Goal: Task Accomplishment & Management: Complete application form

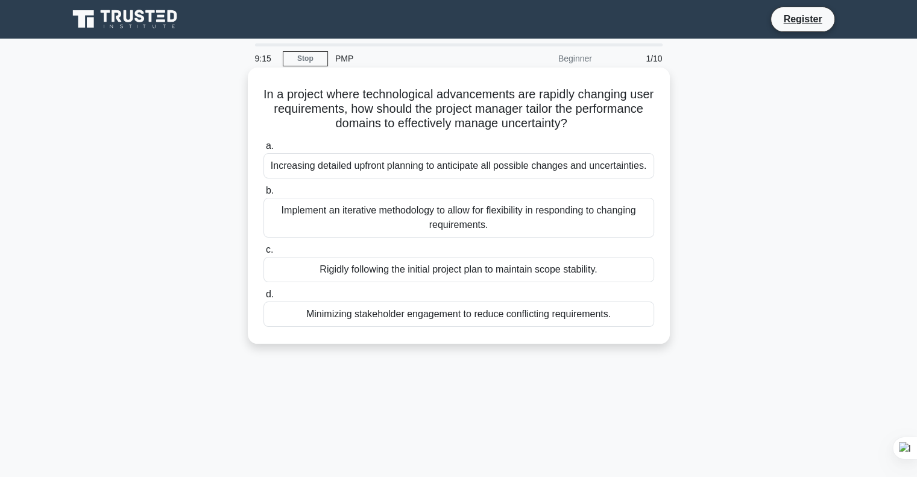
click at [398, 169] on div "Increasing detailed upfront planning to anticipate all possible changes and unc…" at bounding box center [458, 165] width 391 height 25
click at [263, 150] on input "a. Increasing detailed upfront planning to anticipate all possible changes and …" at bounding box center [263, 146] width 0 height 8
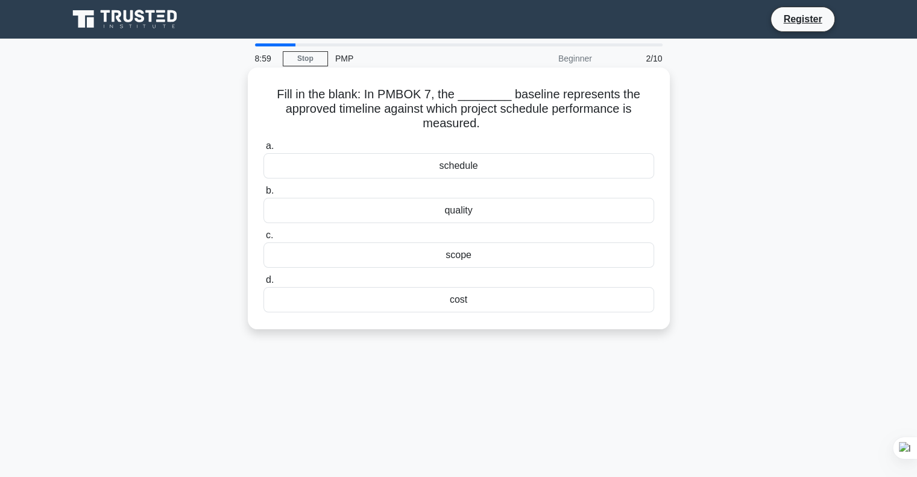
click at [444, 171] on div "schedule" at bounding box center [458, 165] width 391 height 25
click at [263, 150] on input "a. schedule" at bounding box center [263, 146] width 0 height 8
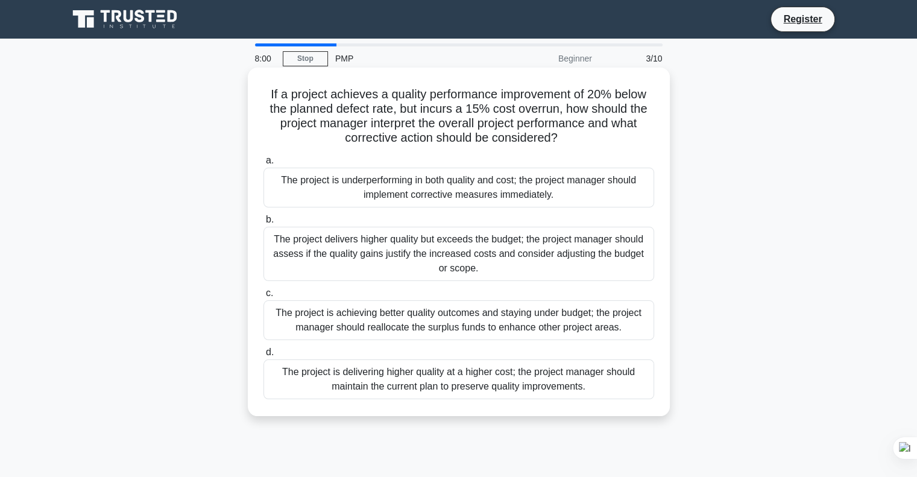
drag, startPoint x: 265, startPoint y: 95, endPoint x: 596, endPoint y: 388, distance: 442.0
click at [596, 388] on div "If a project achieves a quality performance improvement of 20% below the planne…" at bounding box center [459, 241] width 412 height 339
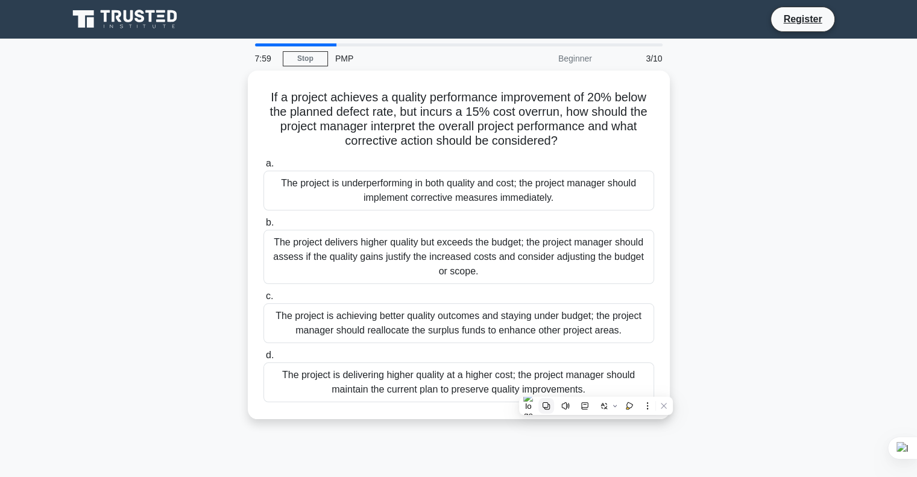
click at [545, 404] on icon at bounding box center [546, 405] width 8 height 8
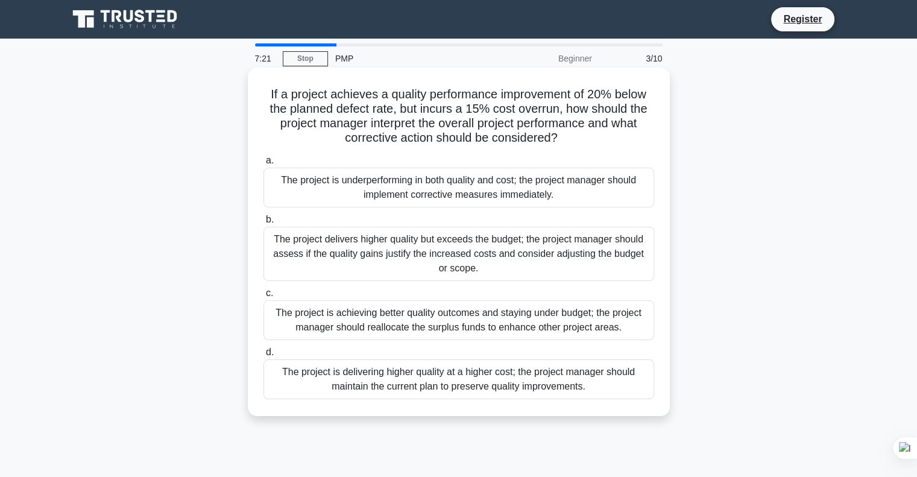
click at [330, 237] on div "The project delivers higher quality but exceeds the budget; the project manager…" at bounding box center [458, 254] width 391 height 54
click at [263, 224] on input "b. The project delivers higher quality but exceeds the budget; the project mana…" at bounding box center [263, 220] width 0 height 8
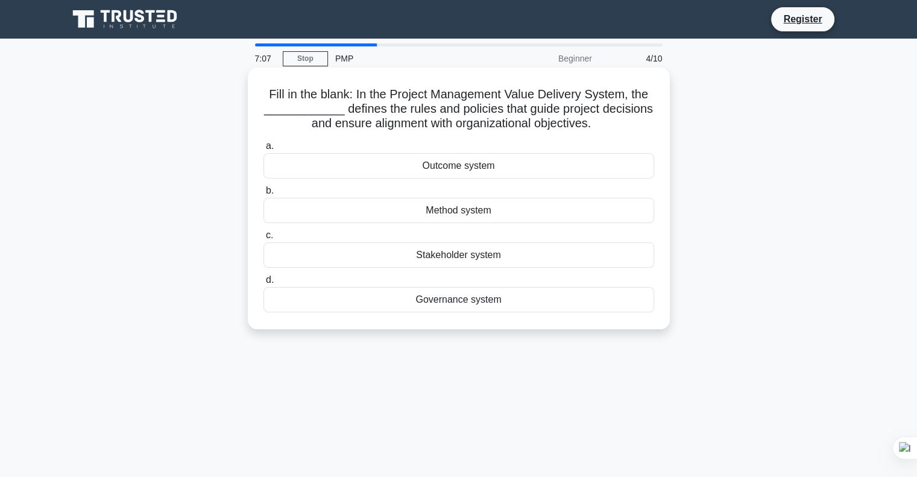
drag, startPoint x: 265, startPoint y: 93, endPoint x: 502, endPoint y: 305, distance: 317.6
click at [502, 305] on div "Fill in the blank: In the Project Management Value Delivery System, the _______…" at bounding box center [459, 198] width 412 height 252
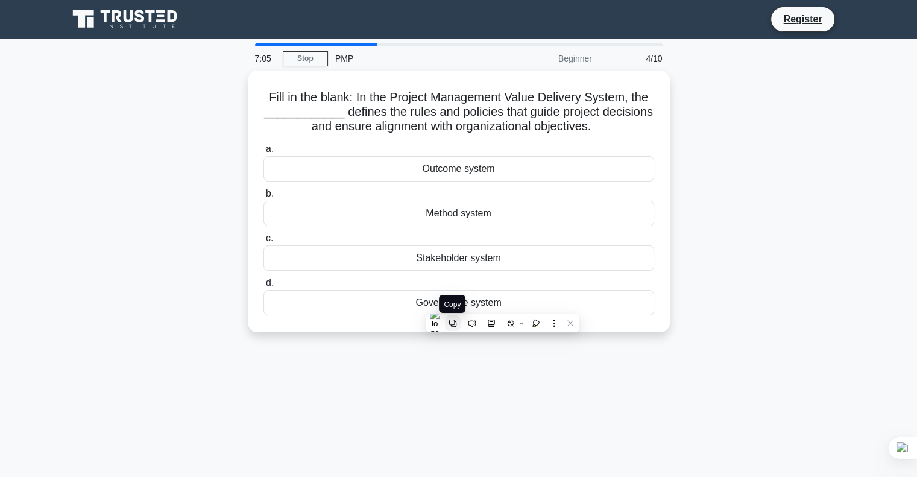
click at [448, 325] on icon at bounding box center [452, 323] width 8 height 8
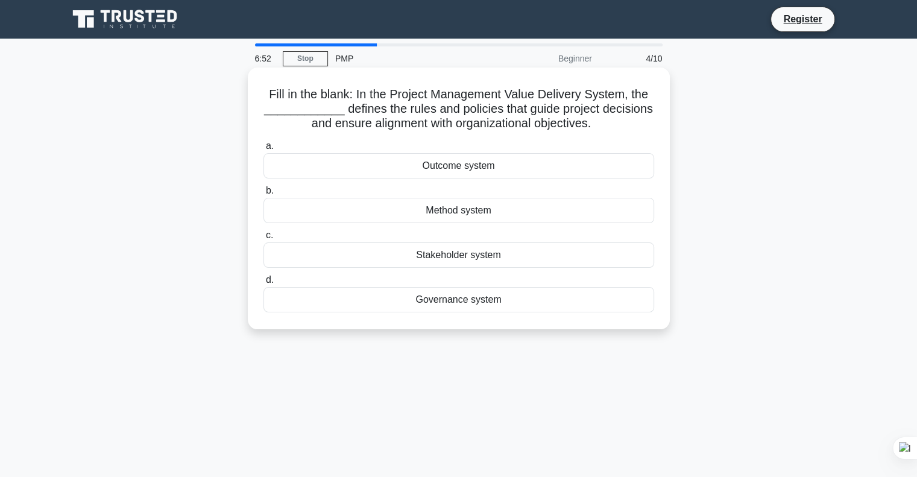
click at [471, 300] on div "Governance system" at bounding box center [458, 299] width 391 height 25
click at [263, 284] on input "d. Governance system" at bounding box center [263, 280] width 0 height 8
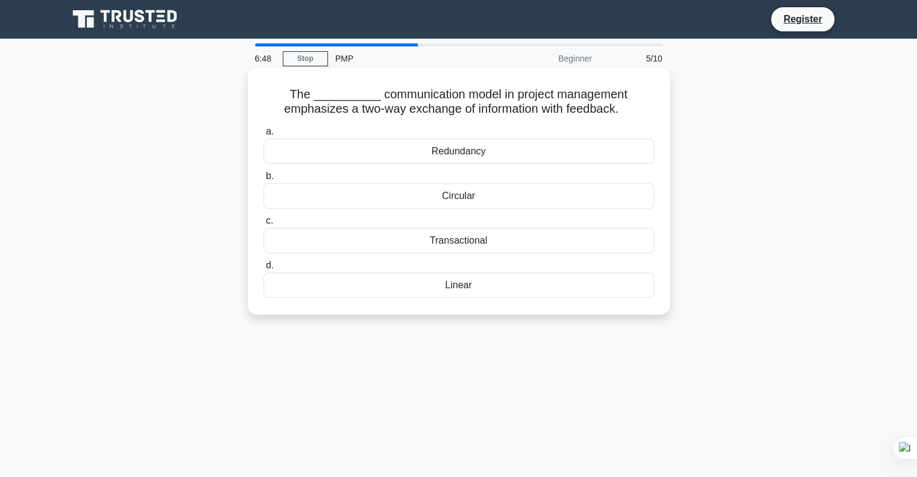
drag, startPoint x: 287, startPoint y: 90, endPoint x: 503, endPoint y: 282, distance: 288.7
click at [503, 282] on div "The __________ communication model in project management emphasizes a two-way e…" at bounding box center [459, 191] width 412 height 238
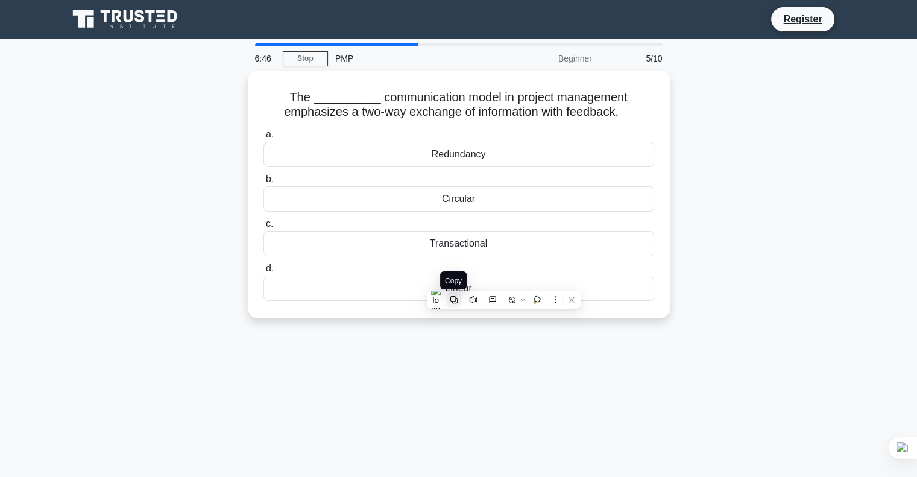
click at [456, 302] on icon at bounding box center [454, 299] width 8 height 8
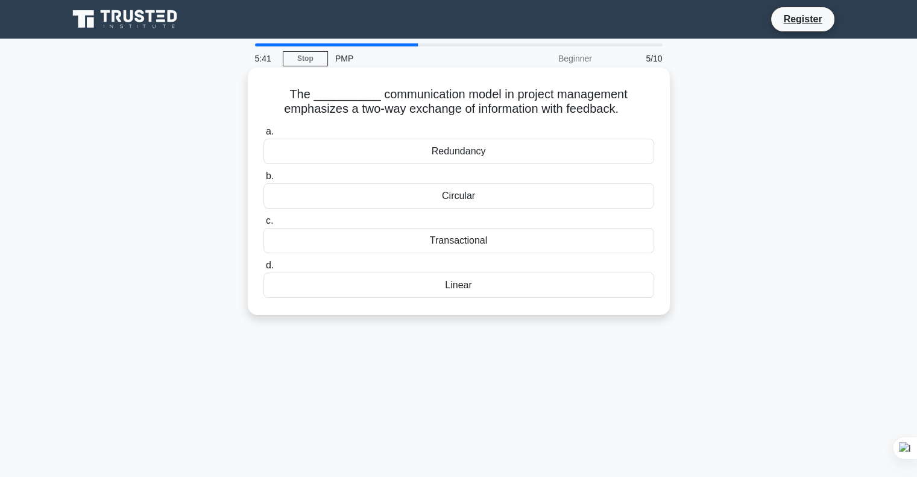
click at [464, 242] on div "Transactional" at bounding box center [458, 240] width 391 height 25
click at [263, 225] on input "c. Transactional" at bounding box center [263, 221] width 0 height 8
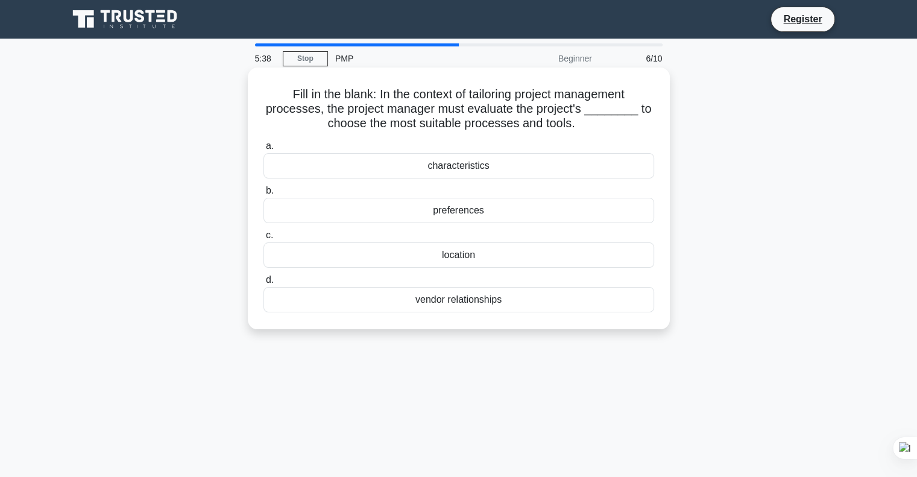
drag, startPoint x: 285, startPoint y: 94, endPoint x: 506, endPoint y: 299, distance: 302.0
click at [506, 299] on div "Fill in the blank: In the context of tailoring project management processes, th…" at bounding box center [459, 198] width 412 height 252
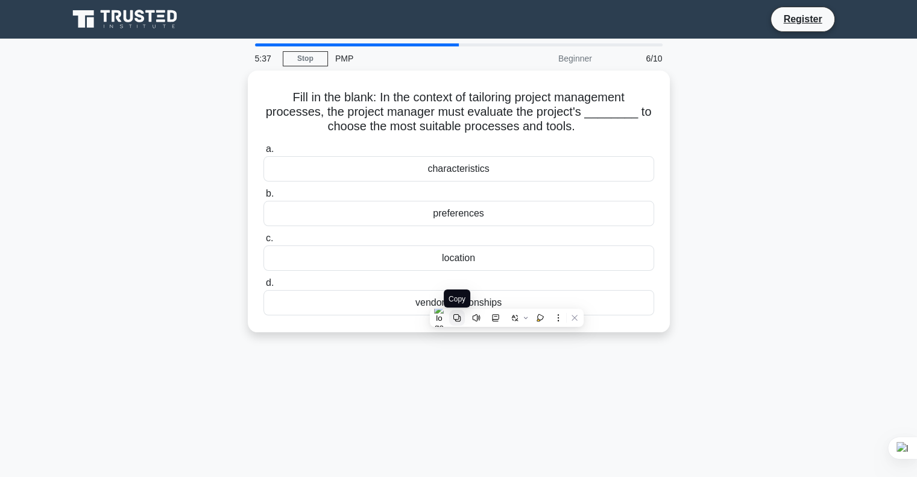
click at [453, 320] on icon at bounding box center [457, 317] width 8 height 8
click at [715, 214] on div "Fill in the blank: In the context of tailoring project management processes, th…" at bounding box center [459, 209] width 796 height 276
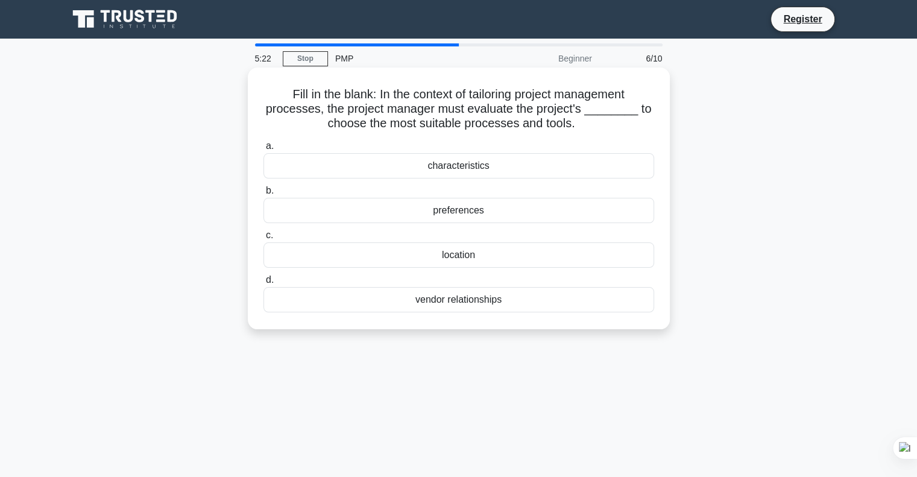
click at [637, 136] on div "Fill in the blank: In the context of tailoring project management processes, th…" at bounding box center [459, 198] width 412 height 252
drag, startPoint x: 285, startPoint y: 92, endPoint x: 520, endPoint y: 293, distance: 309.6
click at [520, 293] on div "Fill in the blank: In the context of tailoring project management processes, th…" at bounding box center [459, 198] width 412 height 252
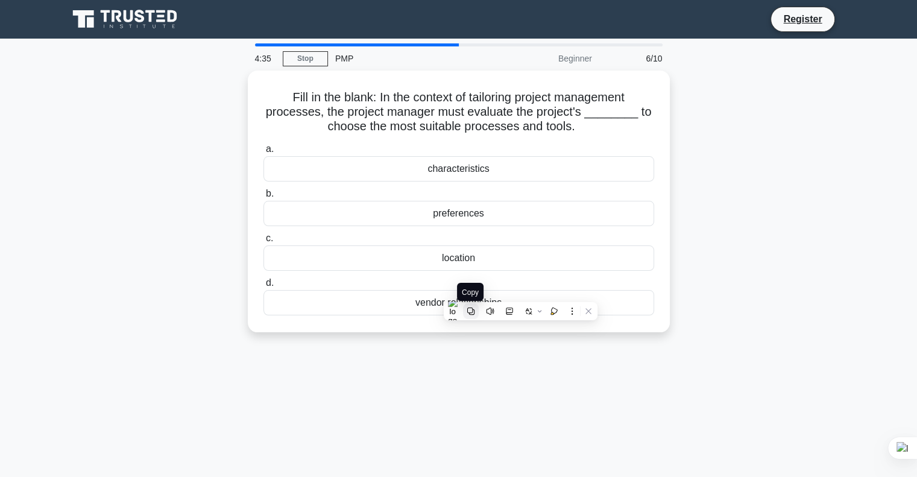
click at [468, 311] on icon at bounding box center [471, 311] width 8 height 8
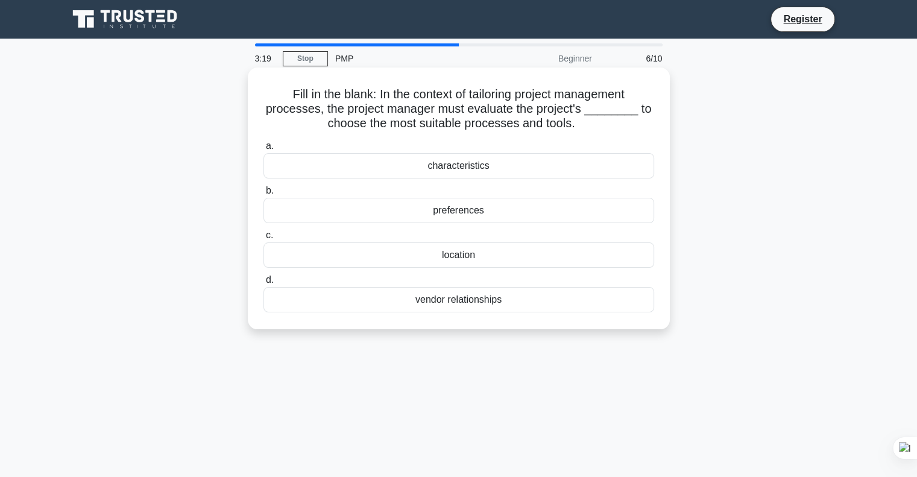
click at [388, 169] on div "characteristics" at bounding box center [458, 165] width 391 height 25
click at [263, 150] on input "a. characteristics" at bounding box center [263, 146] width 0 height 8
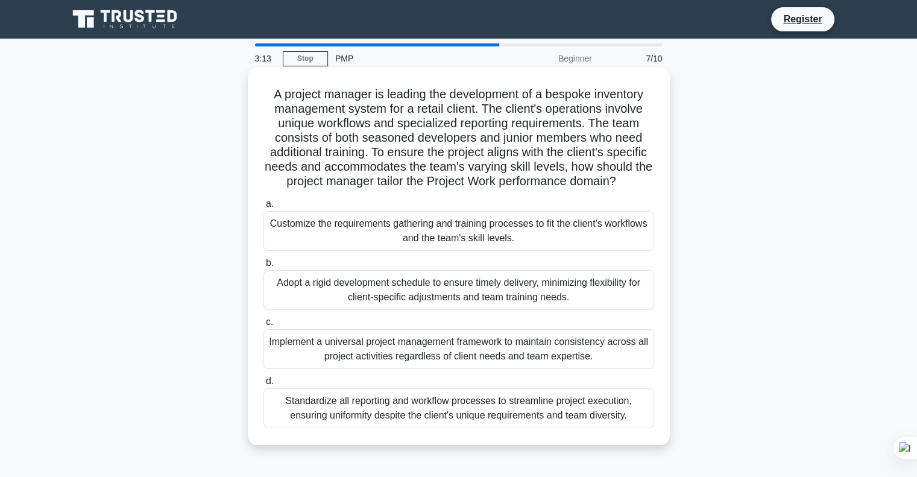
drag, startPoint x: 269, startPoint y: 90, endPoint x: 638, endPoint y: 414, distance: 491.2
click at [638, 414] on div "A project manager is leading the development of a bespoke inventory management …" at bounding box center [459, 256] width 412 height 368
click at [285, 149] on h5 "A project manager is leading the development of a bespoke inventory management …" at bounding box center [458, 138] width 393 height 102
drag, startPoint x: 270, startPoint y: 96, endPoint x: 632, endPoint y: 417, distance: 483.8
click at [632, 417] on div "A project manager is leading the development of a bespoke inventory management …" at bounding box center [459, 256] width 412 height 368
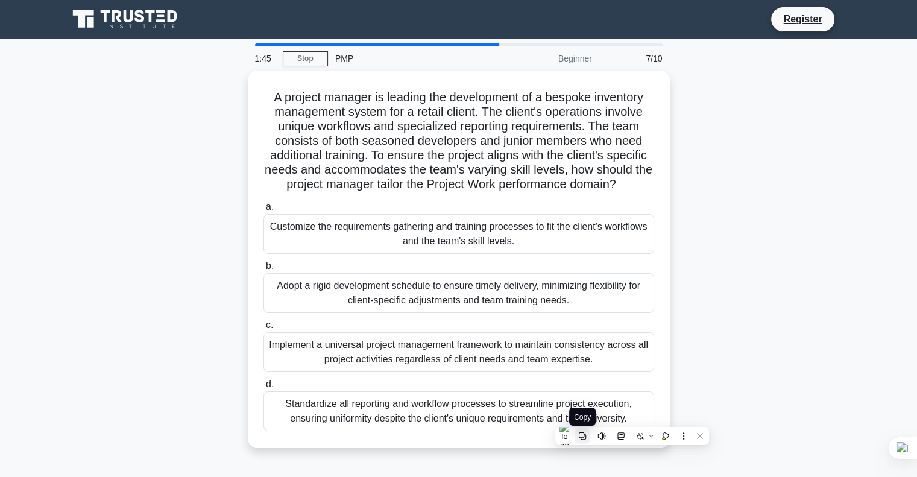
click at [581, 436] on icon at bounding box center [582, 435] width 7 height 7
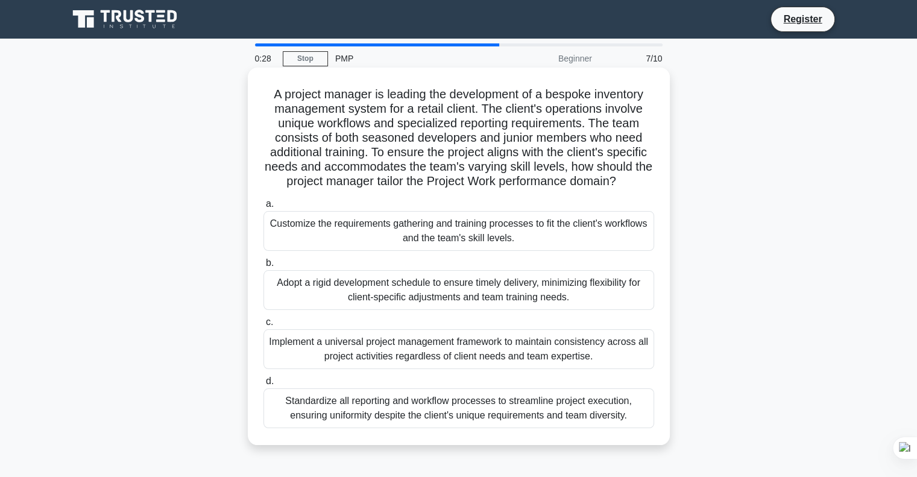
click at [371, 225] on div "Customize the requirements gathering and training processes to fit the client's…" at bounding box center [458, 231] width 391 height 40
click at [263, 208] on input "a. Customize the requirements gathering and training processes to fit the clien…" at bounding box center [263, 204] width 0 height 8
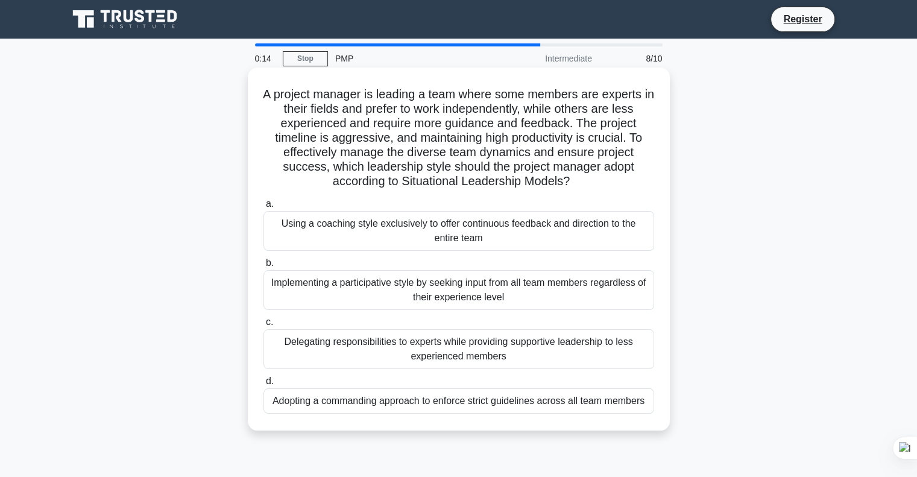
drag, startPoint x: 265, startPoint y: 95, endPoint x: 649, endPoint y: 398, distance: 489.7
click at [649, 398] on div "A project manager is leading a team where some members are experts in their fie…" at bounding box center [459, 248] width 412 height 353
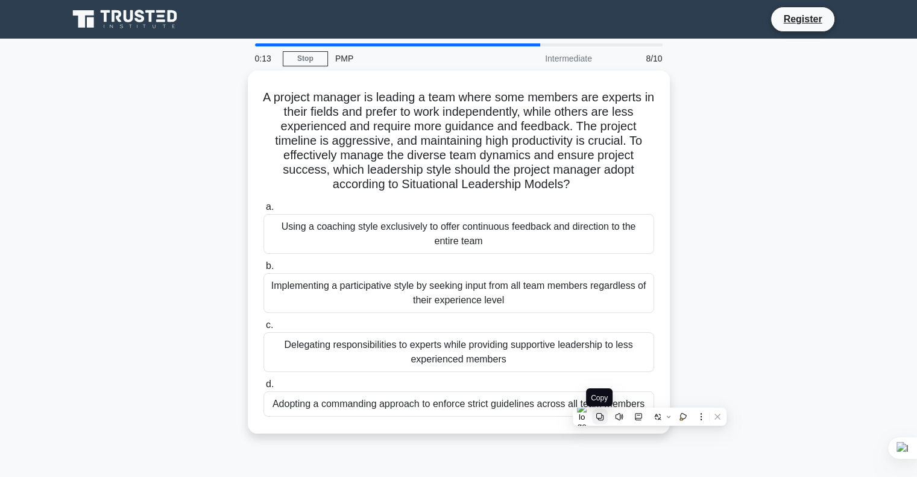
click at [605, 417] on button at bounding box center [600, 417] width 16 height 16
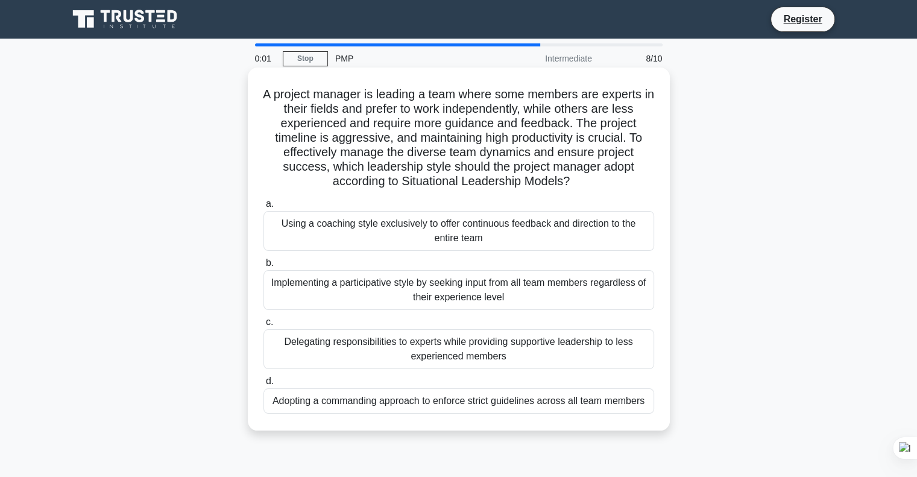
click at [297, 339] on div "Delegating responsibilities to experts while providing supportive leadership to…" at bounding box center [458, 349] width 391 height 40
click at [263, 326] on input "c. Delegating responsibilities to experts while providing supportive leadership…" at bounding box center [263, 322] width 0 height 8
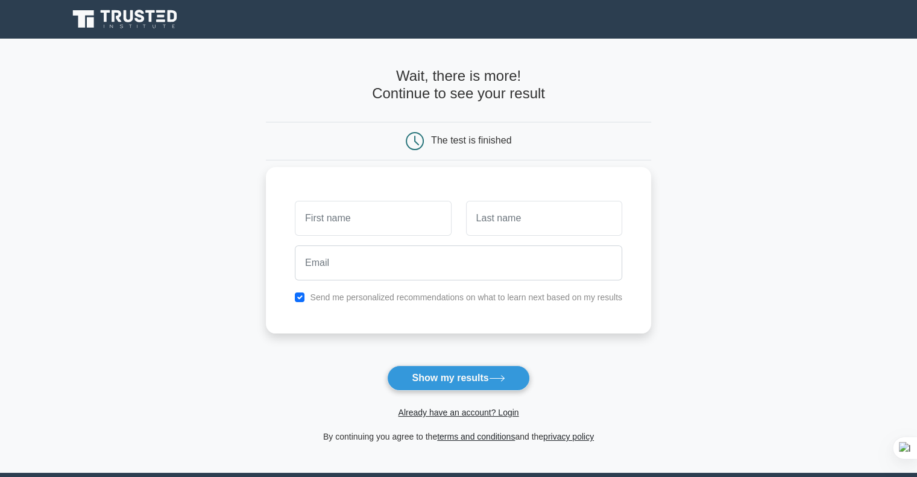
click at [378, 221] on input "text" at bounding box center [373, 218] width 156 height 35
type input "ahmad"
click at [477, 222] on input "text" at bounding box center [544, 218] width 156 height 35
type input "abbas"
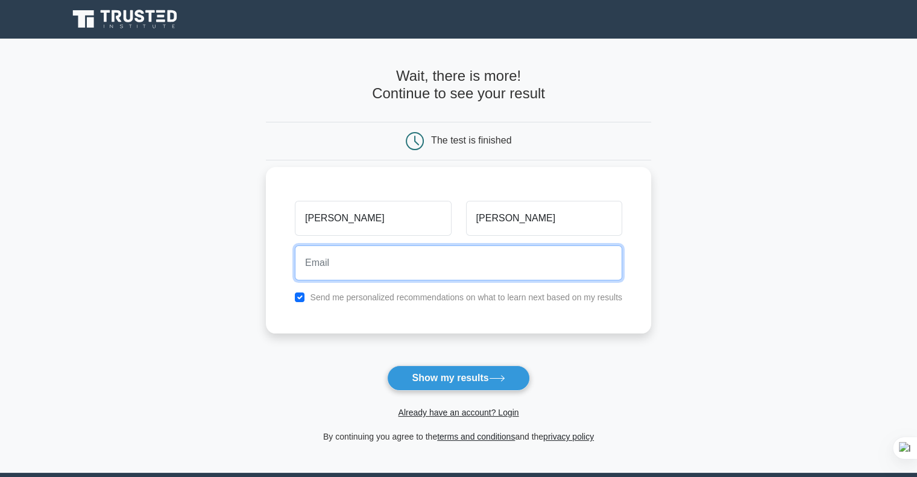
click at [405, 265] on input "email" at bounding box center [458, 262] width 327 height 35
type input "abas.dev@gmail.com"
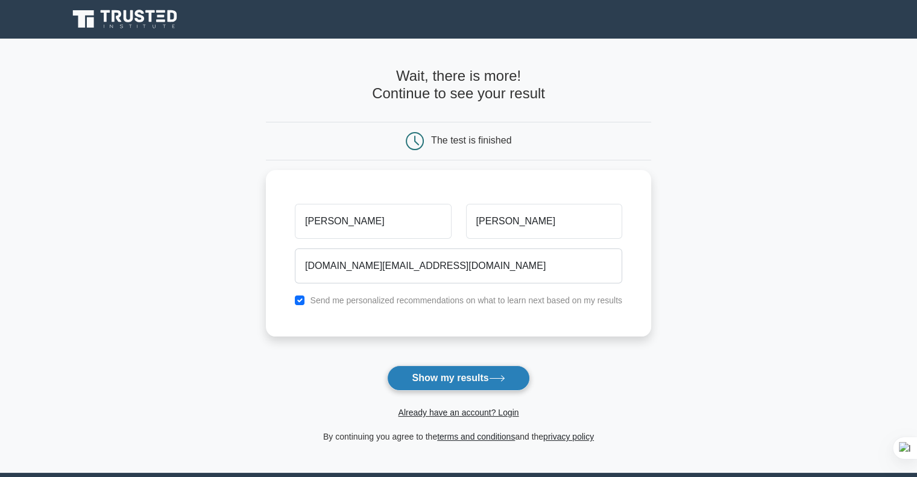
click at [482, 379] on button "Show my results" at bounding box center [458, 377] width 142 height 25
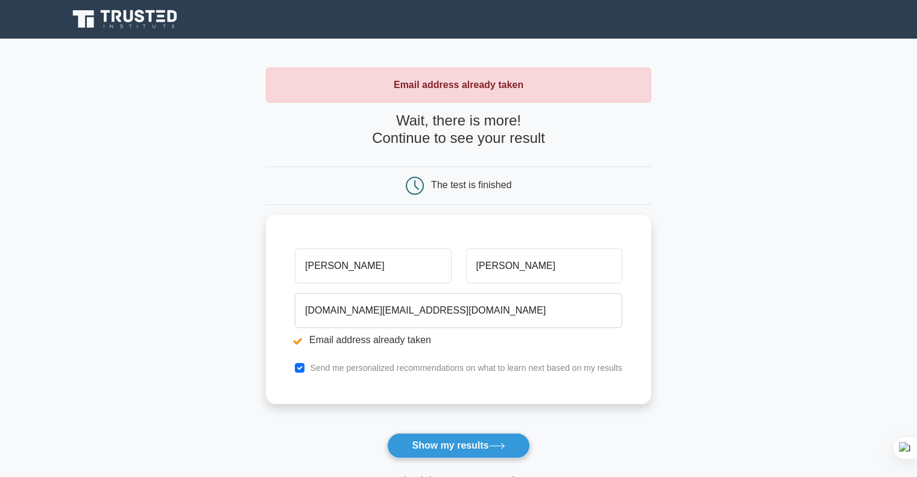
click at [477, 183] on div "The test is finished" at bounding box center [471, 185] width 80 height 10
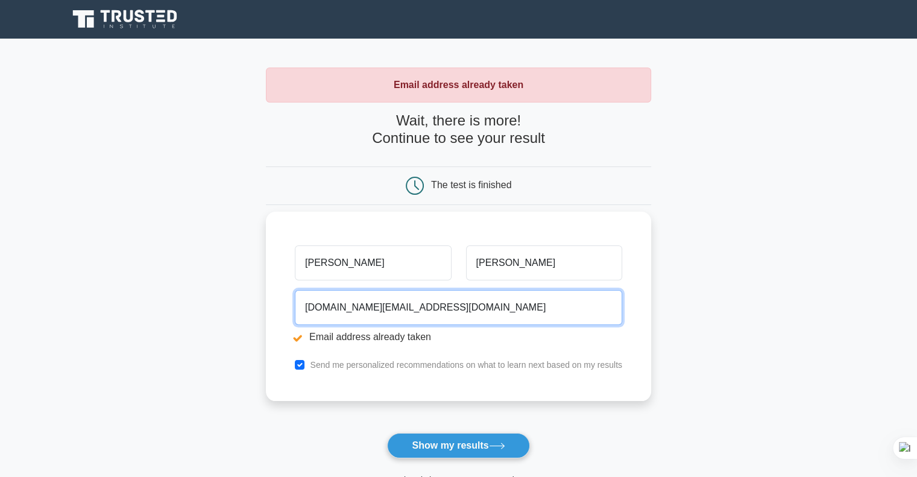
click at [429, 306] on input "abas.dev@gmail.com" at bounding box center [458, 307] width 327 height 35
type input "a"
click at [417, 297] on input "email" at bounding box center [458, 307] width 327 height 35
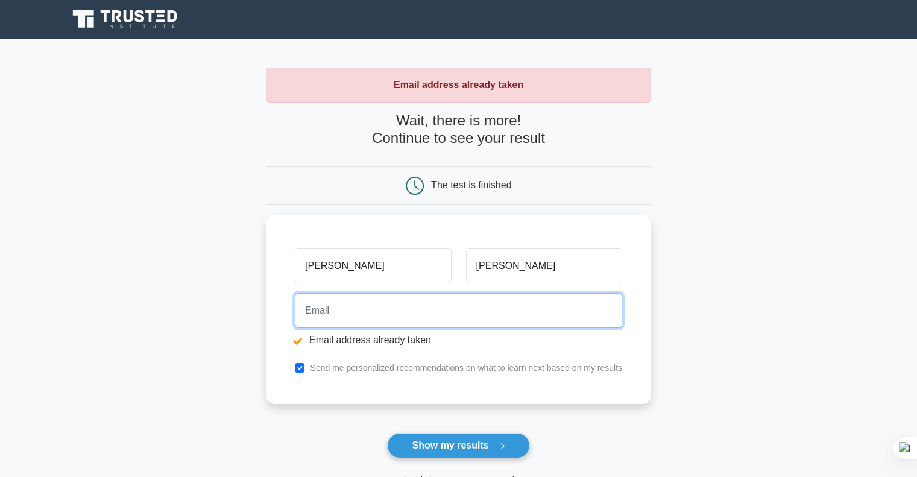
type input "abas.tcon@gmail.com"
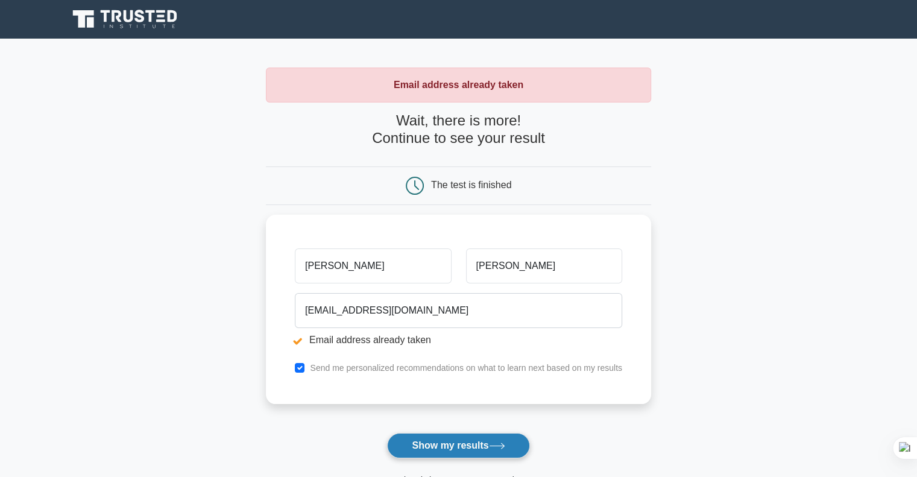
click at [451, 441] on button "Show my results" at bounding box center [458, 445] width 142 height 25
